Goal: Task Accomplishment & Management: Complete application form

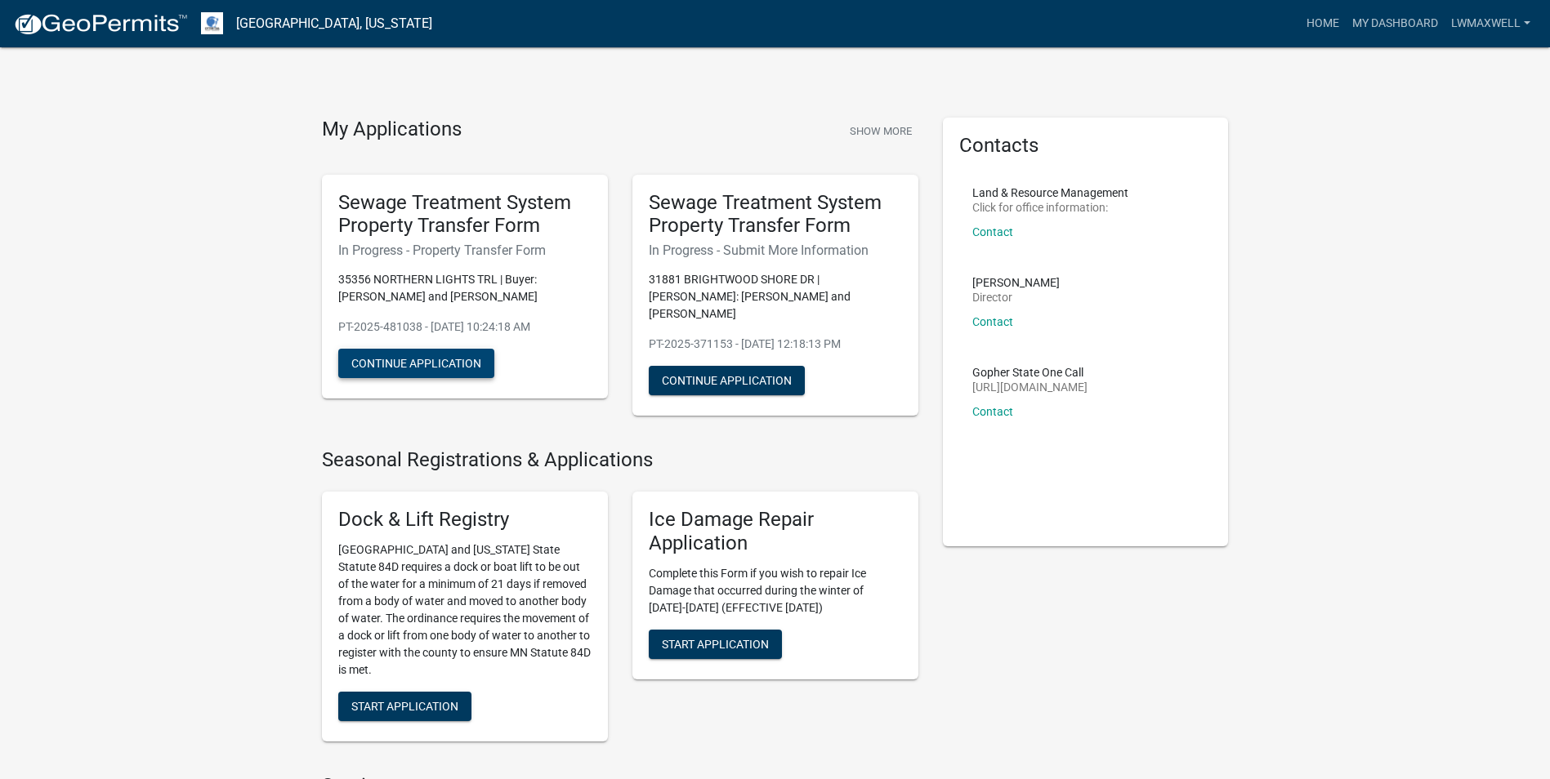
click at [434, 356] on button "Continue Application" at bounding box center [416, 363] width 156 height 29
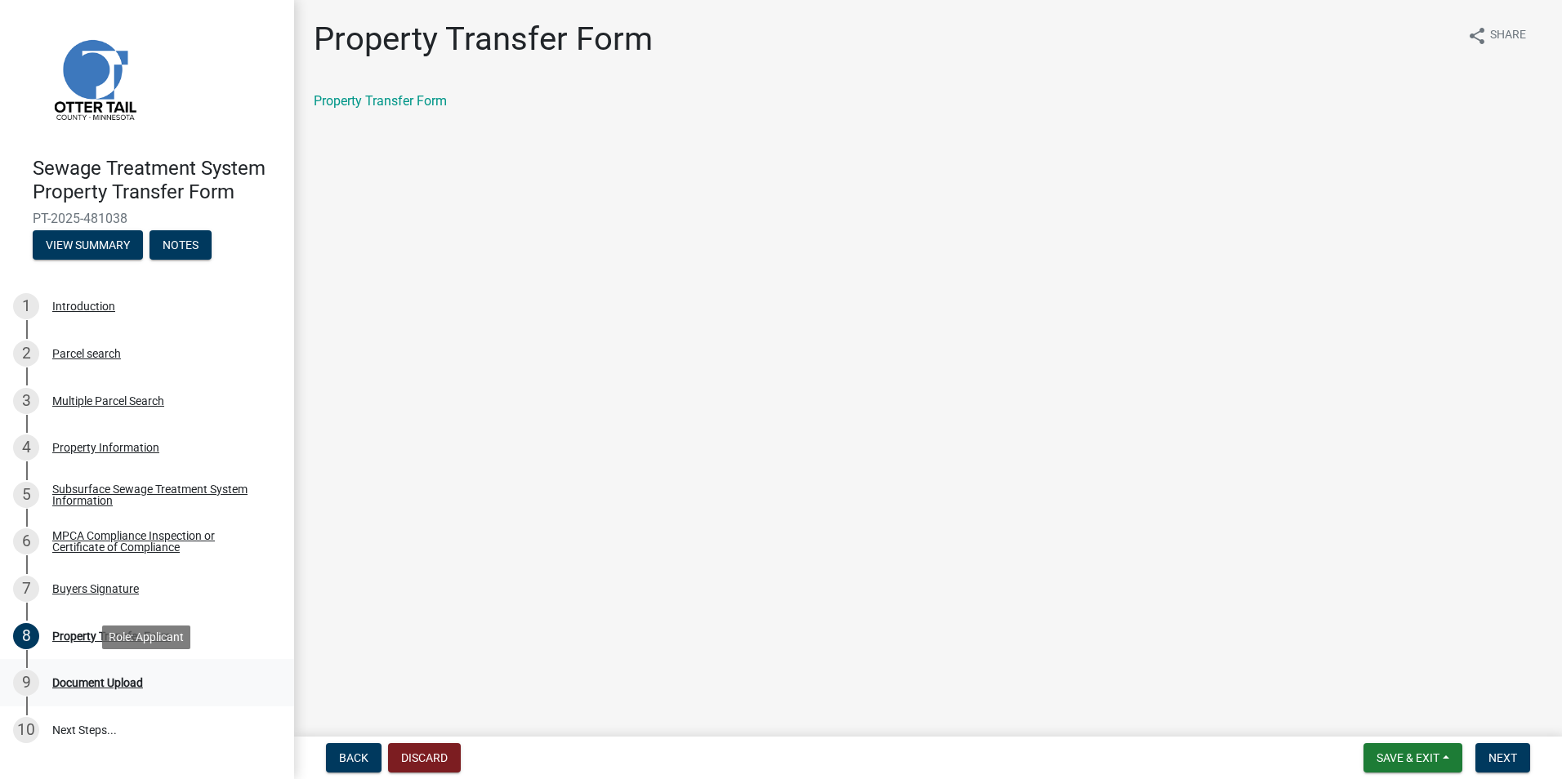
click at [114, 682] on div "Document Upload" at bounding box center [97, 682] width 91 height 11
click at [130, 685] on div "Document Upload" at bounding box center [97, 682] width 91 height 11
click at [27, 685] on div "9" at bounding box center [26, 683] width 26 height 26
click at [1504, 767] on button "Next" at bounding box center [1502, 757] width 55 height 29
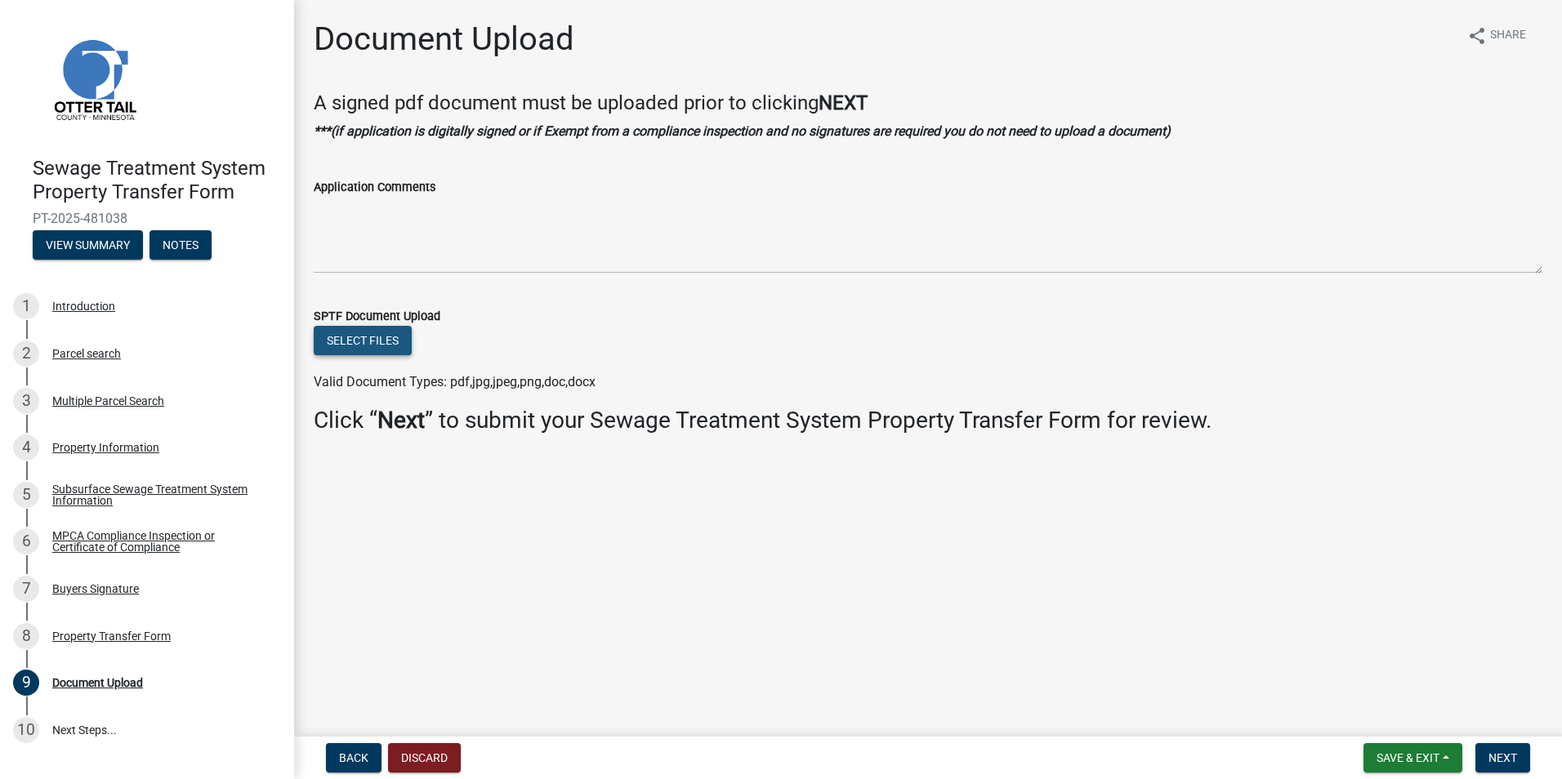
click at [372, 342] on button "Select files" at bounding box center [363, 340] width 98 height 29
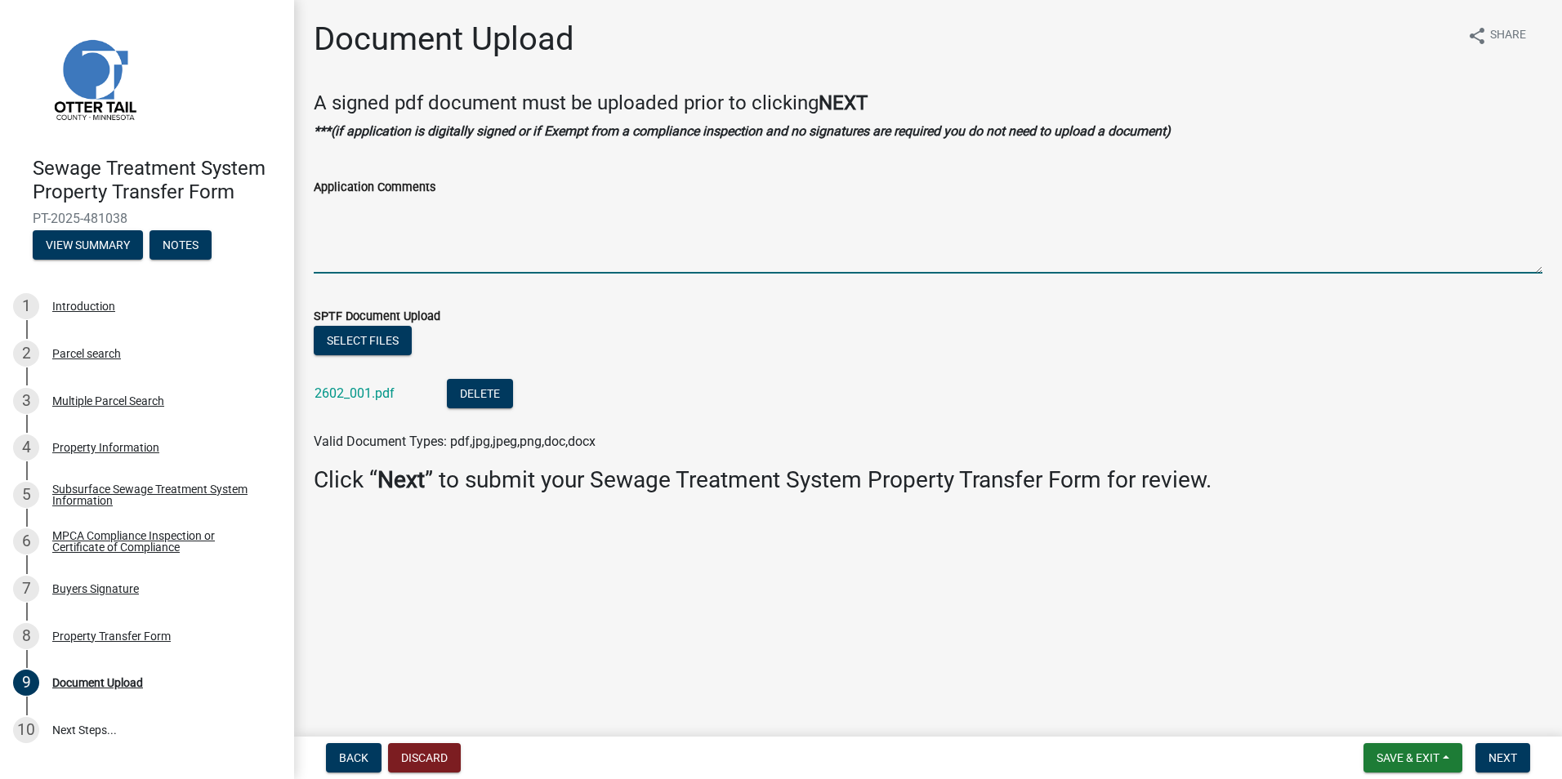
click at [471, 259] on textarea "Application Comments" at bounding box center [928, 235] width 1229 height 77
type textarea "Please note, the only structure on the property is an old shed. I believe this …"
click at [1489, 752] on span "Next" at bounding box center [1502, 758] width 29 height 13
